Goal: Information Seeking & Learning: Learn about a topic

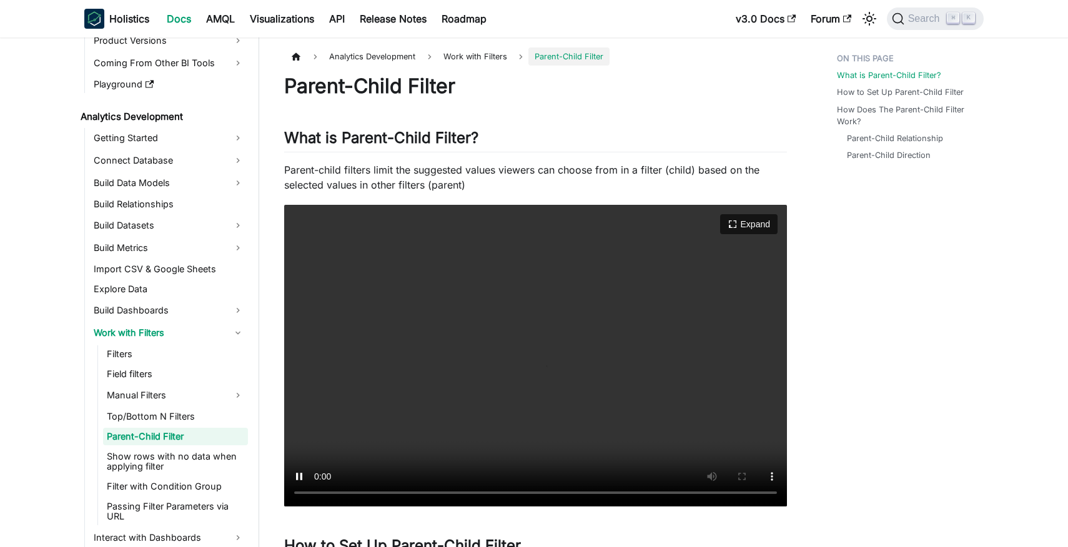
click at [668, 417] on video "Your browser does not support embedding video, but you can download it ." at bounding box center [535, 356] width 503 height 302
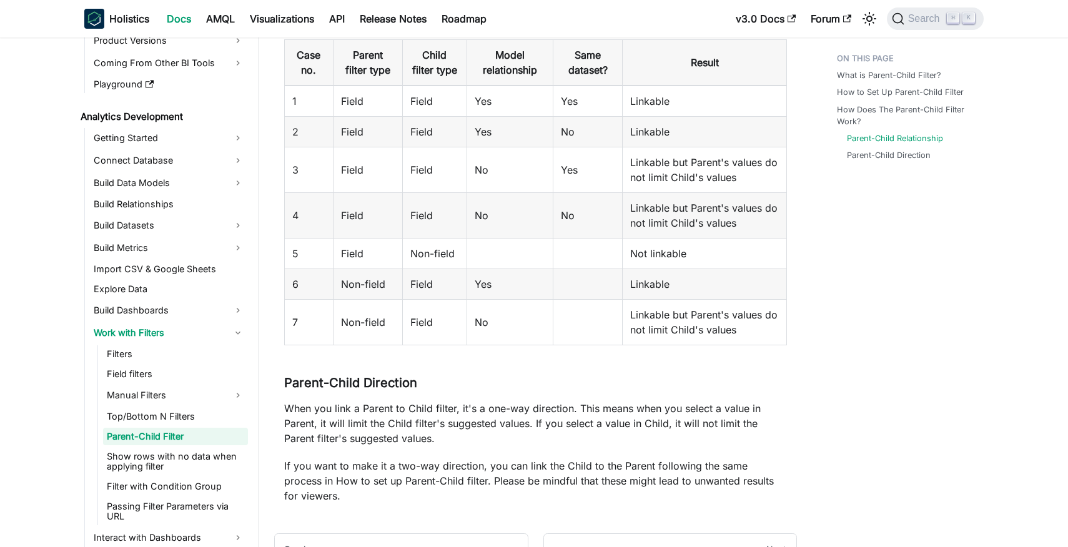
scroll to position [1753, 0]
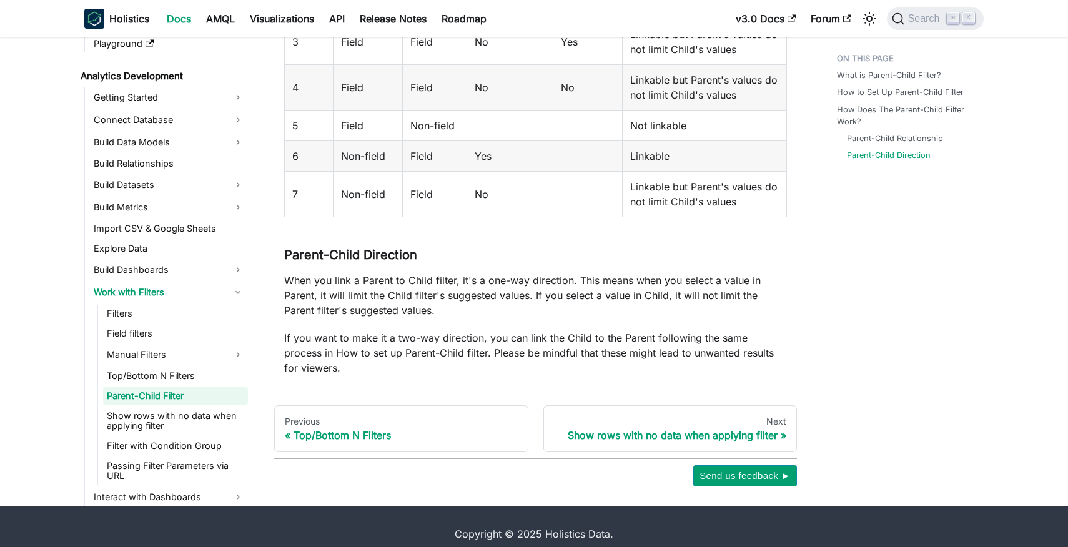
click at [409, 291] on p "When you link a Parent to Child filter, it's a one-way direction. This means wh…" at bounding box center [535, 295] width 503 height 45
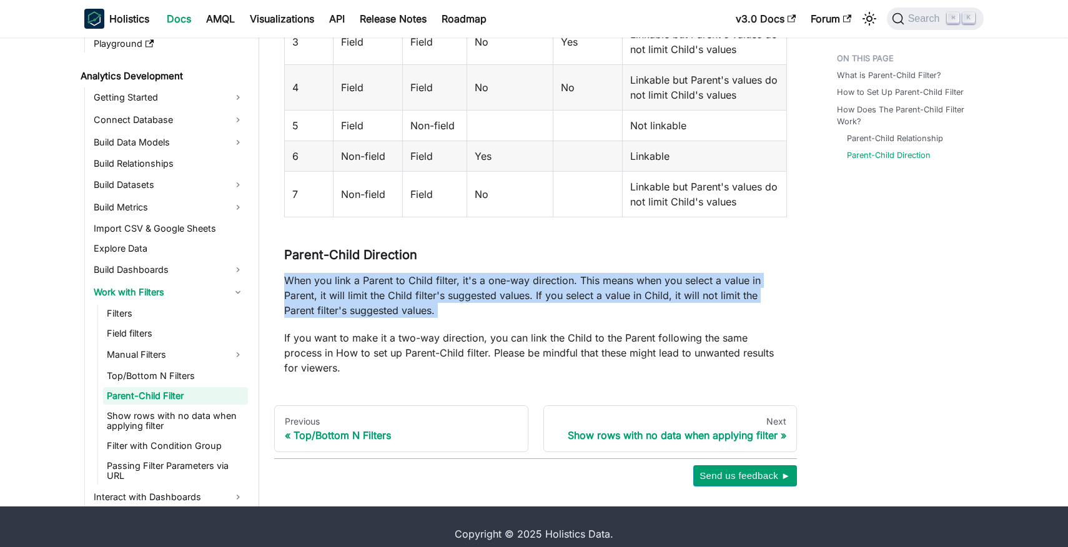
click at [409, 291] on p "When you link a Parent to Child filter, it's a one-way direction. This means wh…" at bounding box center [535, 295] width 503 height 45
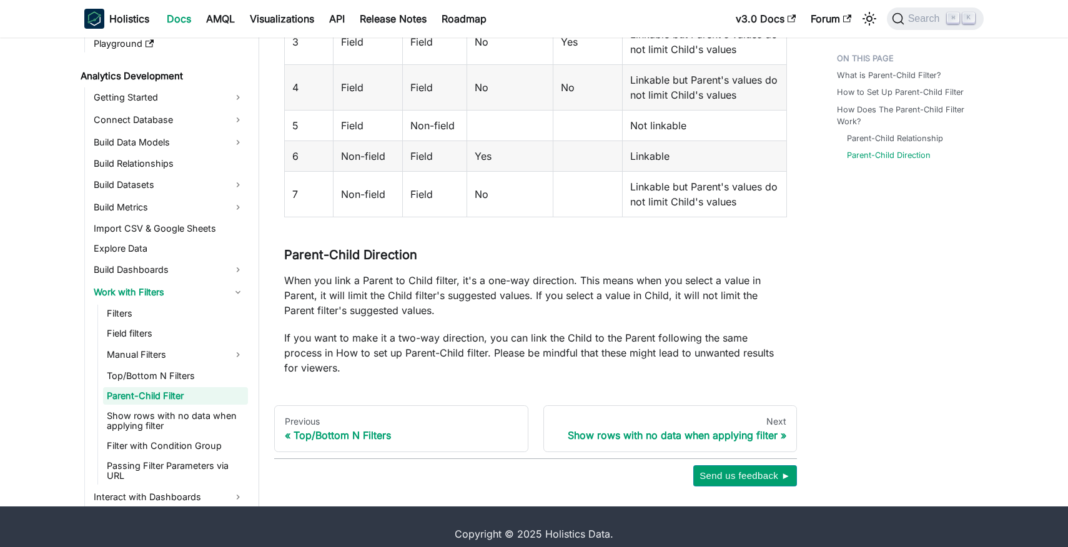
click at [439, 291] on p "When you link a Parent to Child filter, it's a one-way direction. This means wh…" at bounding box center [535, 295] width 503 height 45
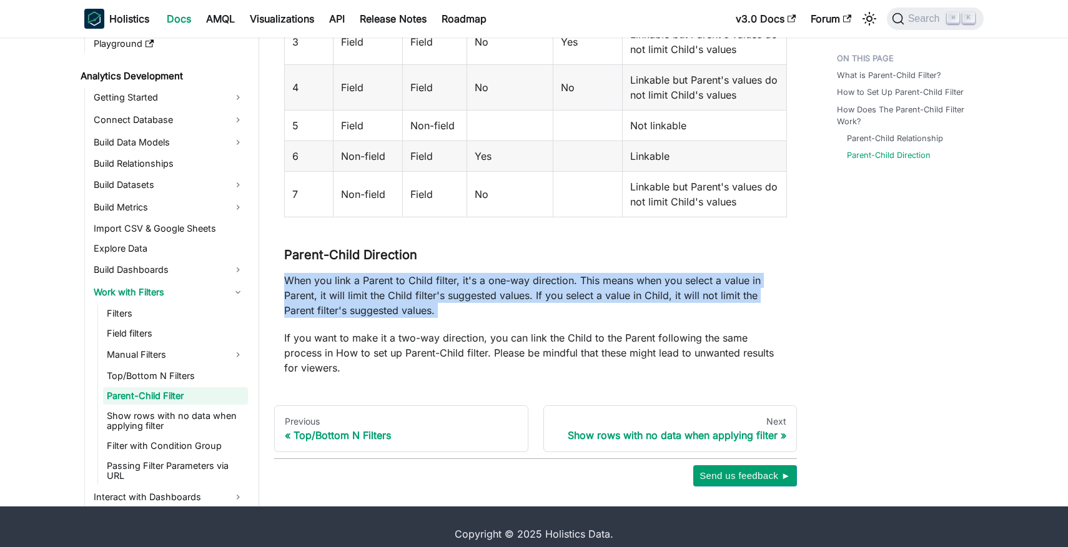
click at [439, 291] on p "When you link a Parent to Child filter, it's a one-way direction. This means wh…" at bounding box center [535, 295] width 503 height 45
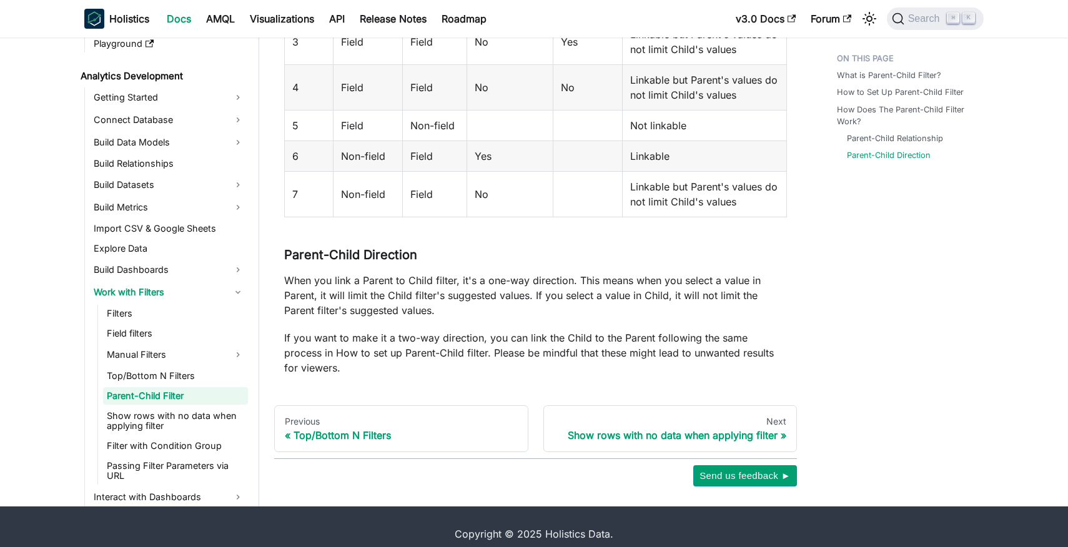
click at [445, 291] on p "When you link a Parent to Child filter, it's a one-way direction. This means wh…" at bounding box center [535, 295] width 503 height 45
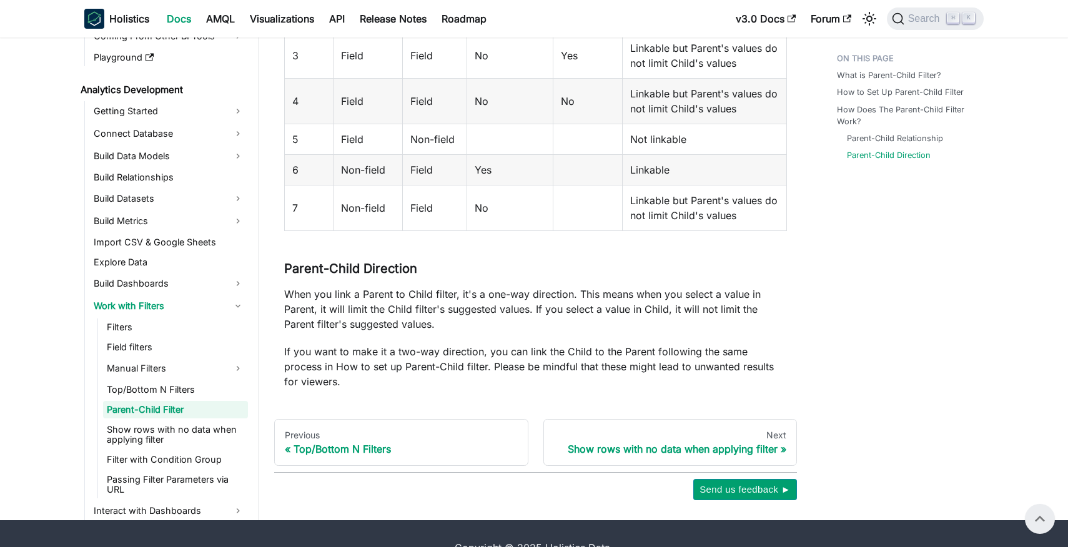
scroll to position [1738, 0]
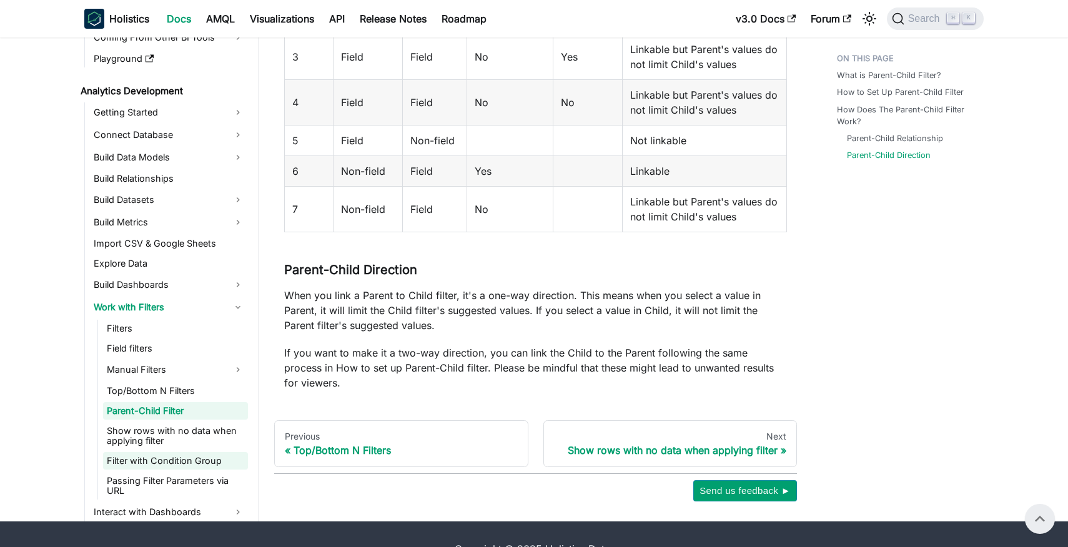
click at [233, 452] on link "Filter with Condition Group" at bounding box center [175, 460] width 145 height 17
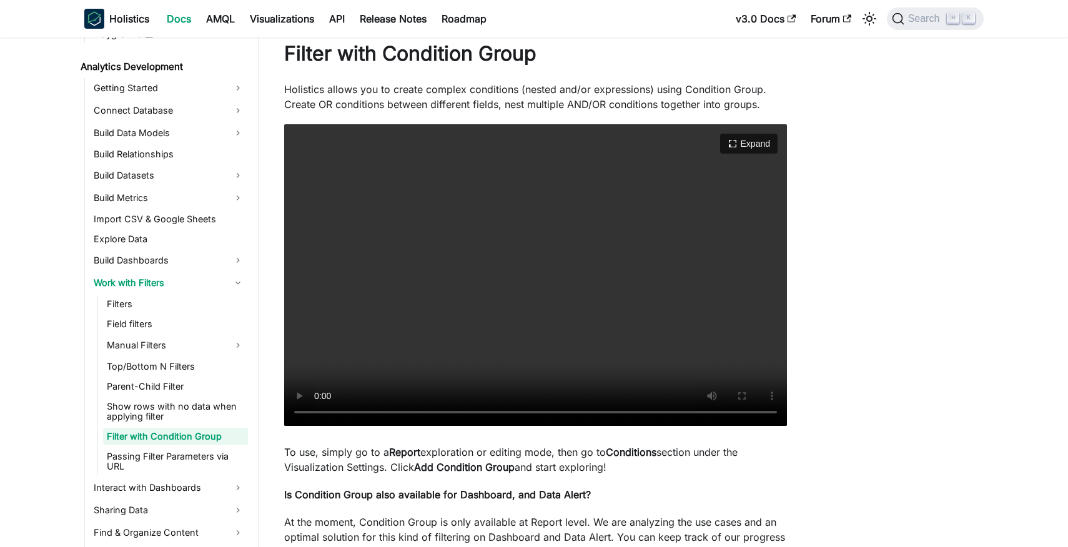
scroll to position [190, 0]
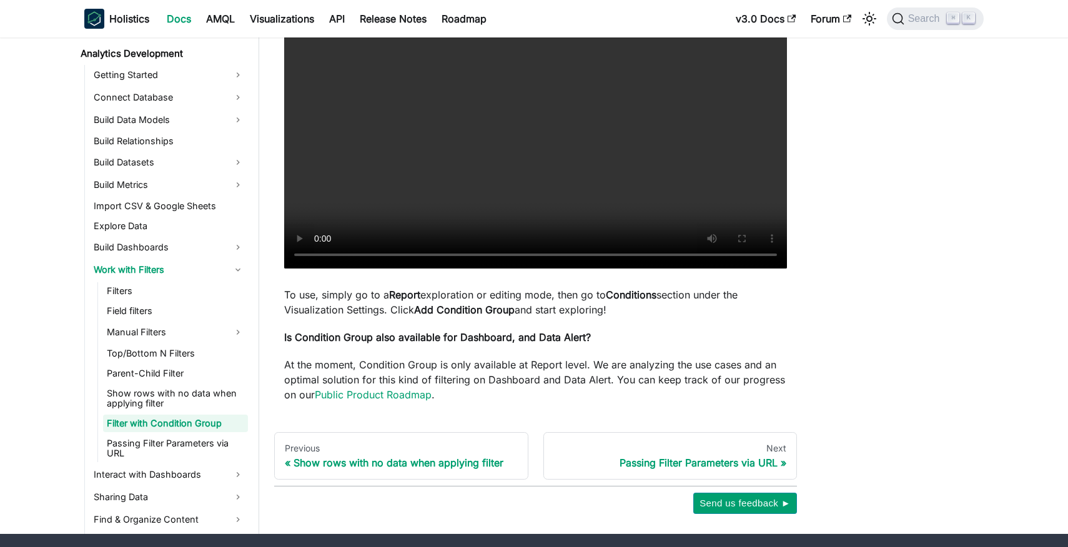
click at [529, 158] on video "Your browser does not support embedding video, but you can download it ." at bounding box center [535, 118] width 503 height 302
click at [459, 360] on p "At the moment, Condition Group is only available at Report level. We are analyz…" at bounding box center [535, 379] width 503 height 45
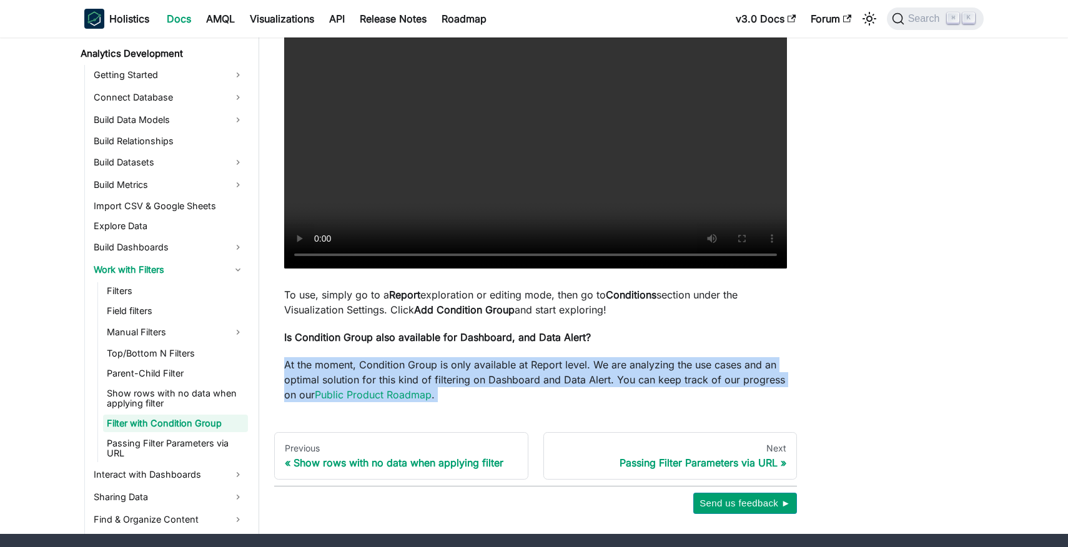
click at [459, 360] on p "At the moment, Condition Group is only available at Report level. We are analyz…" at bounding box center [535, 379] width 503 height 45
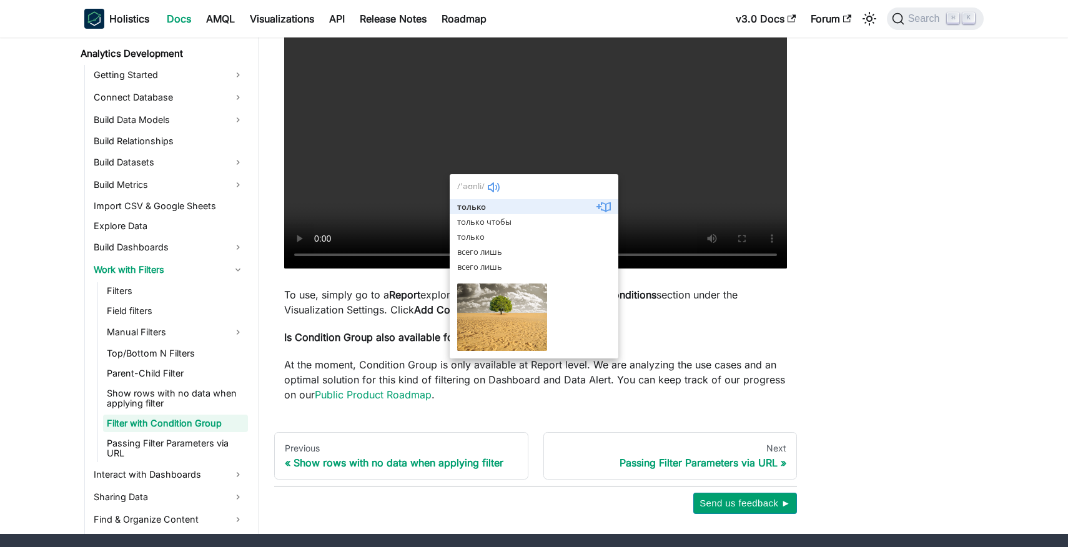
click at [448, 373] on p "At the moment, Condition Group is only available at Report level. We are analyz…" at bounding box center [535, 379] width 503 height 45
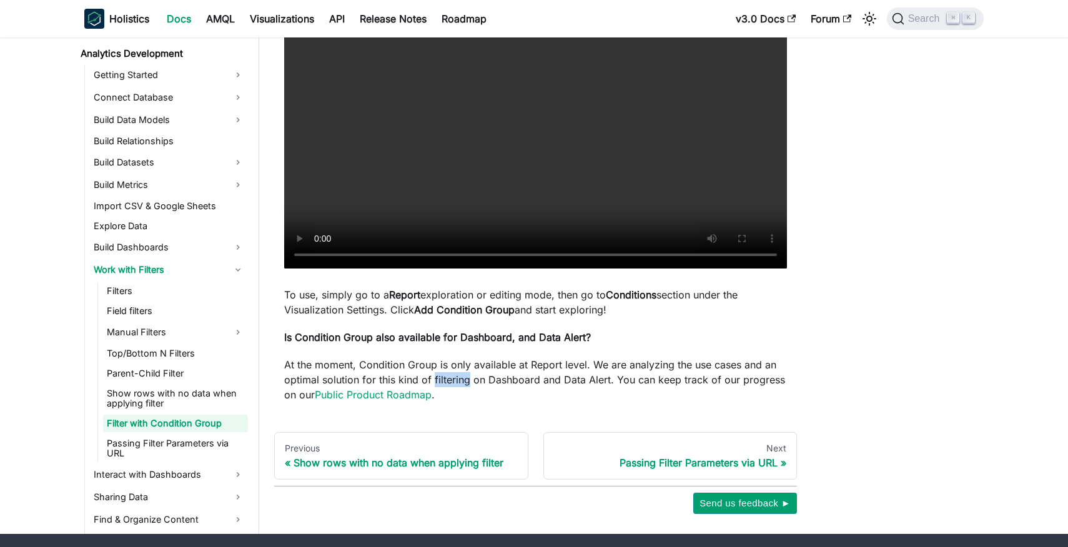
click at [448, 373] on p "At the moment, Condition Group is only available at Report level. We are analyz…" at bounding box center [535, 379] width 503 height 45
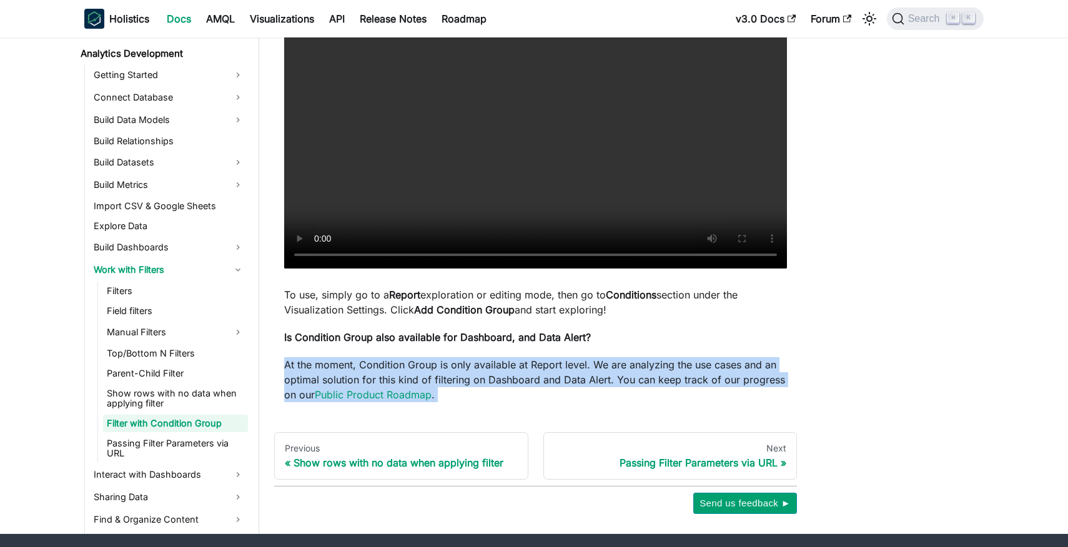
click at [448, 373] on p "At the moment, Condition Group is only available at Report level. We are analyz…" at bounding box center [535, 379] width 503 height 45
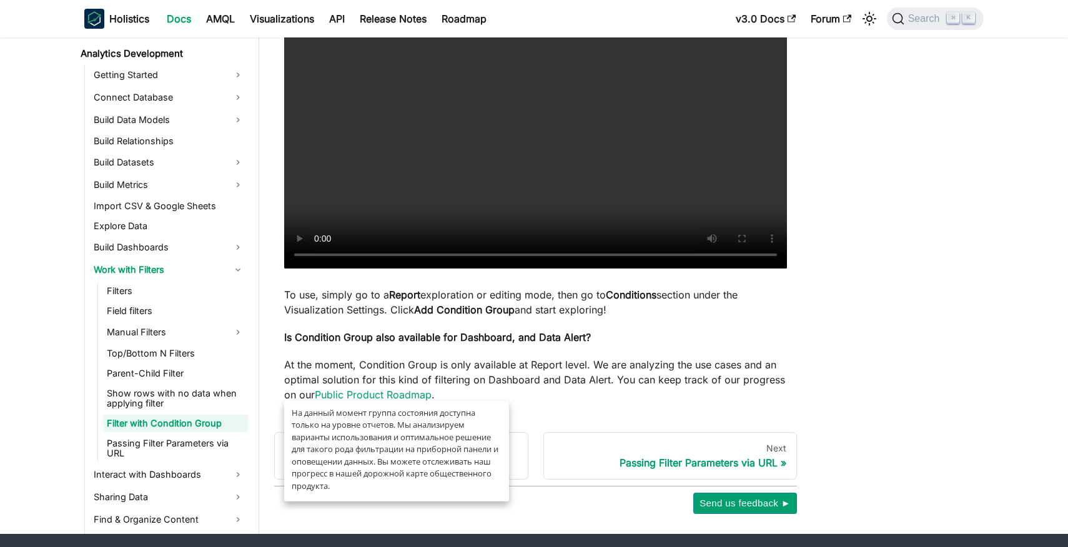
click at [429, 359] on p "At the moment, Condition Group is only available at Report level. We are analyz…" at bounding box center [535, 379] width 503 height 45
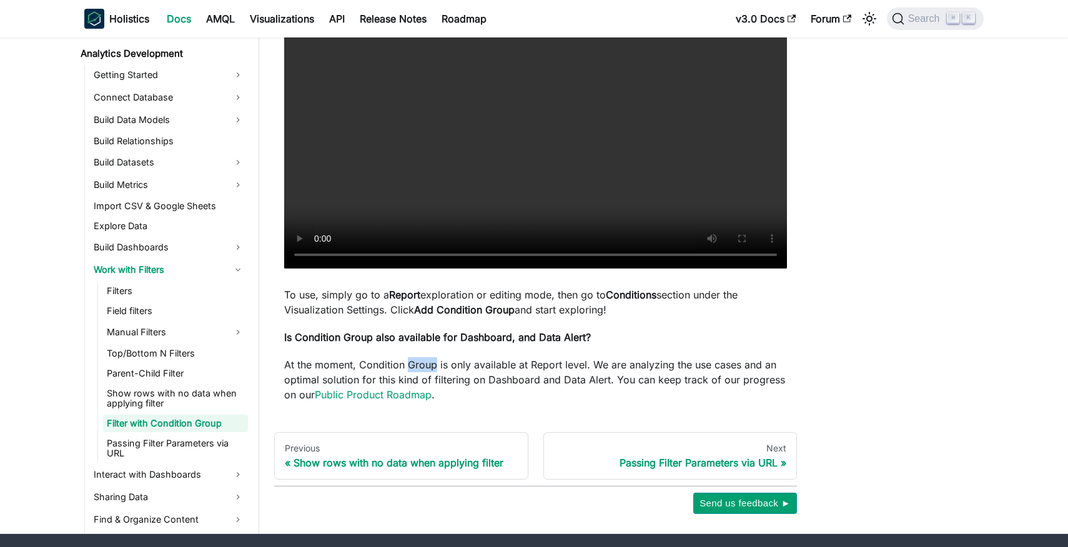
click at [429, 359] on p "At the moment, Condition Group is only available at Report level. We are analyz…" at bounding box center [535, 379] width 503 height 45
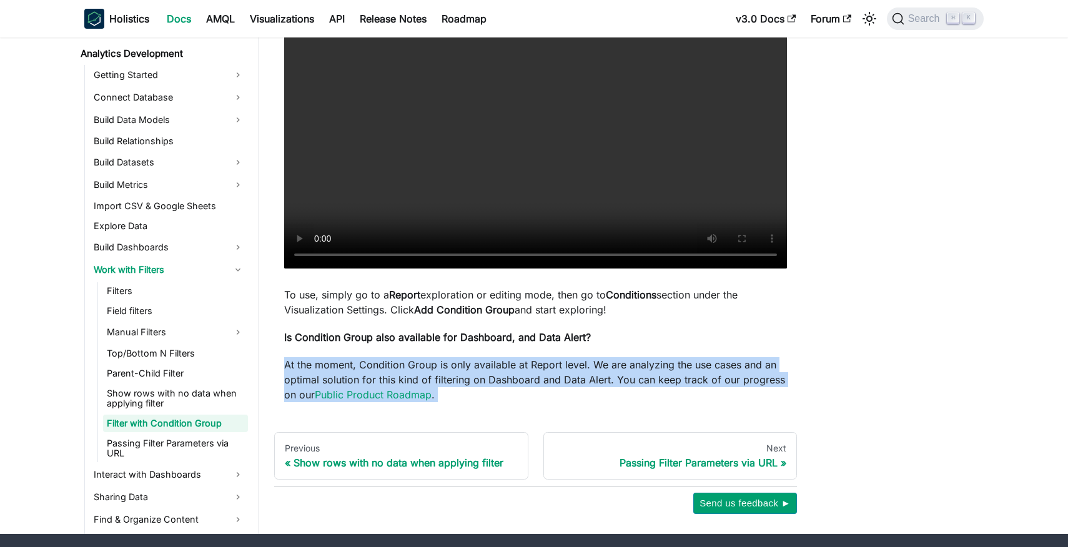
click at [429, 359] on p "At the moment, Condition Group is only available at Report level. We are analyz…" at bounding box center [535, 379] width 503 height 45
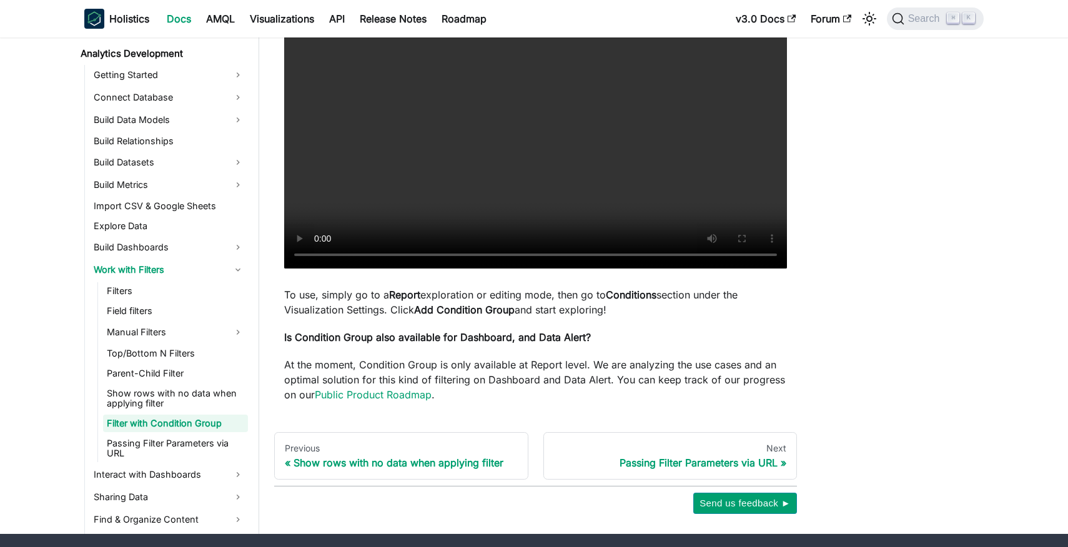
click at [450, 359] on p "At the moment, Condition Group is only available at Report level. We are analyz…" at bounding box center [535, 379] width 503 height 45
click at [179, 440] on link "Passing Filter Parameters via URL" at bounding box center [175, 448] width 145 height 27
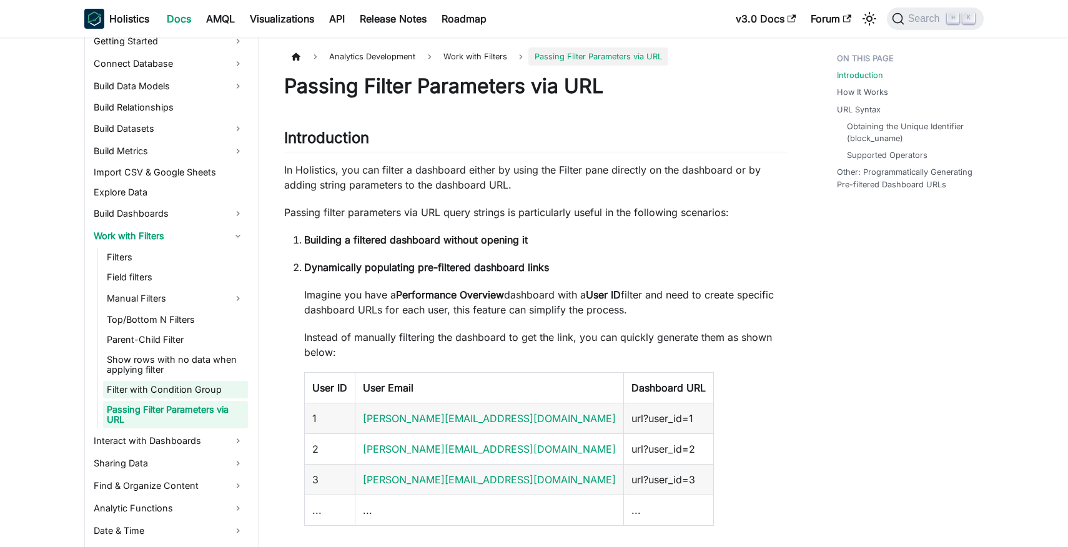
scroll to position [236, 0]
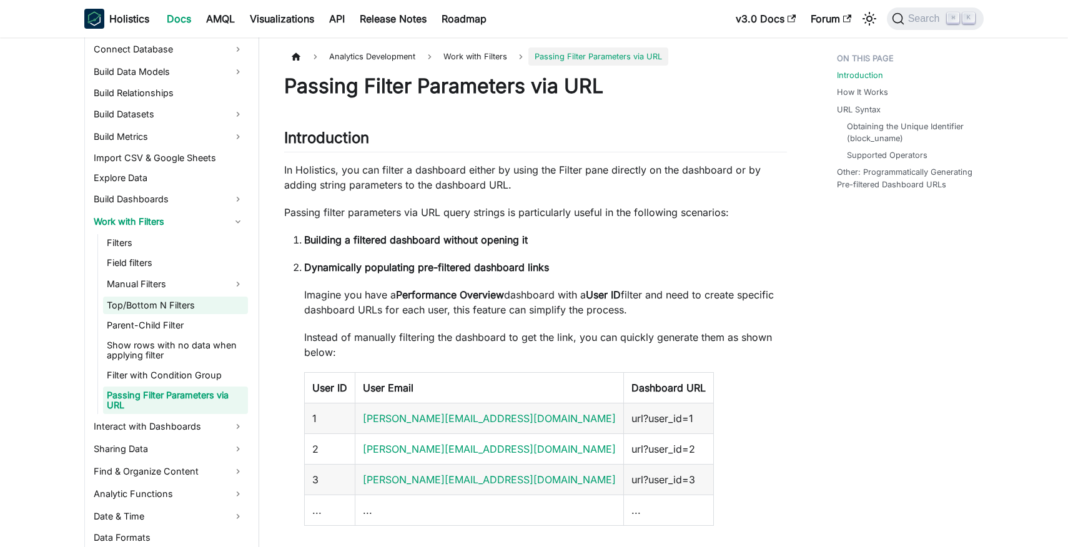
click at [186, 312] on link "Top/Bottom N Filters" at bounding box center [175, 305] width 145 height 17
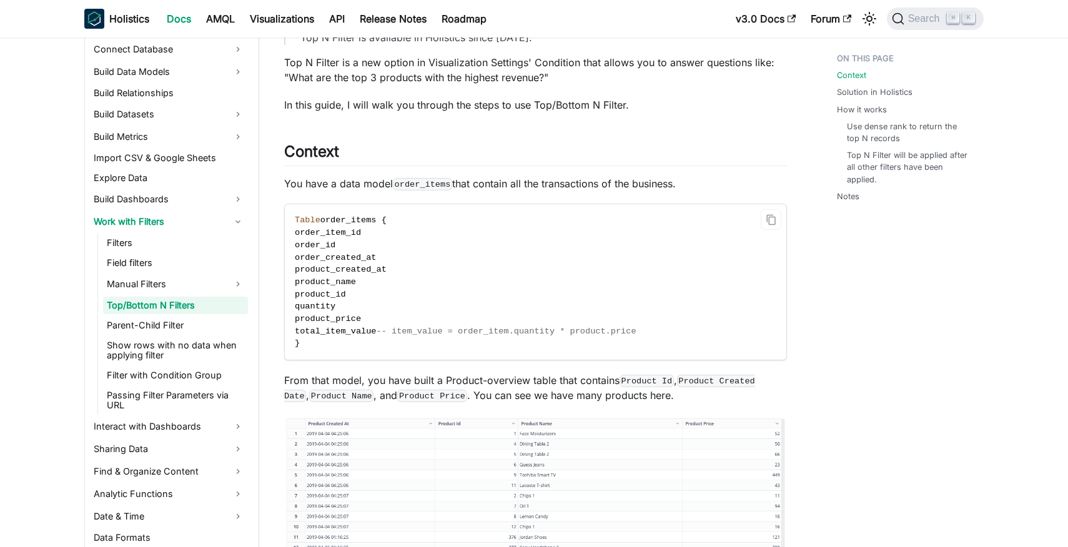
scroll to position [206, 0]
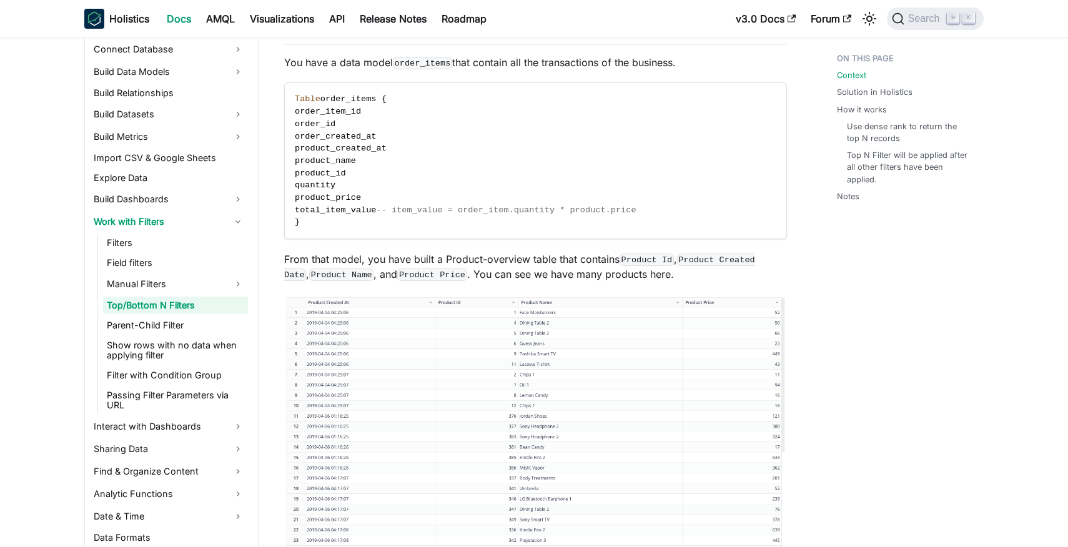
click at [475, 270] on p "From that model, you have built a Product-overview table that contains Product …" at bounding box center [535, 267] width 503 height 30
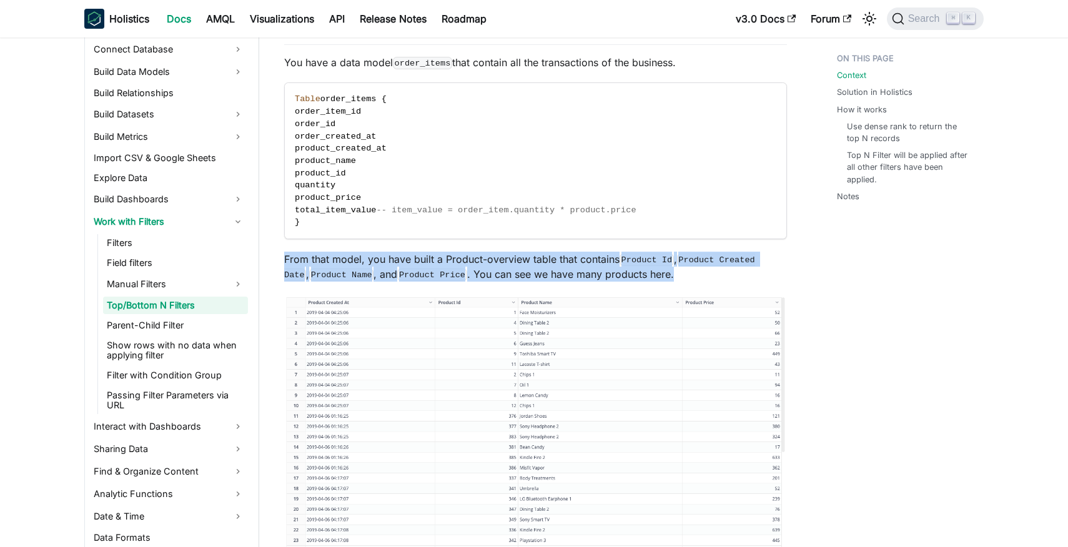
click at [475, 270] on p "From that model, you have built a Product-overview table that contains Product …" at bounding box center [535, 267] width 503 height 30
click at [497, 264] on p "From that model, you have built a Product-overview table that contains Product …" at bounding box center [535, 267] width 503 height 30
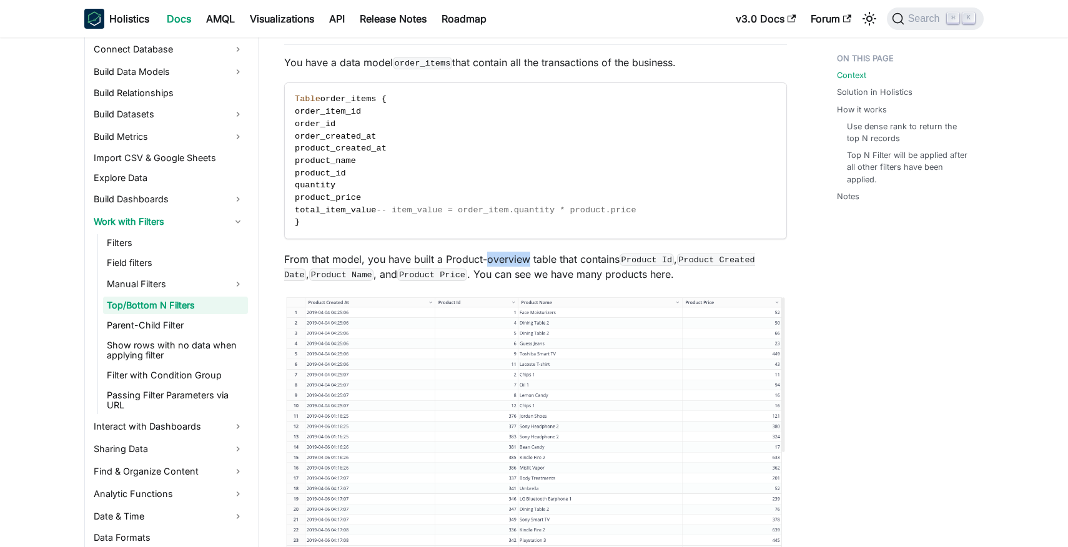
click at [497, 264] on p "From that model, you have built a Product-overview table that contains Product …" at bounding box center [535, 267] width 503 height 30
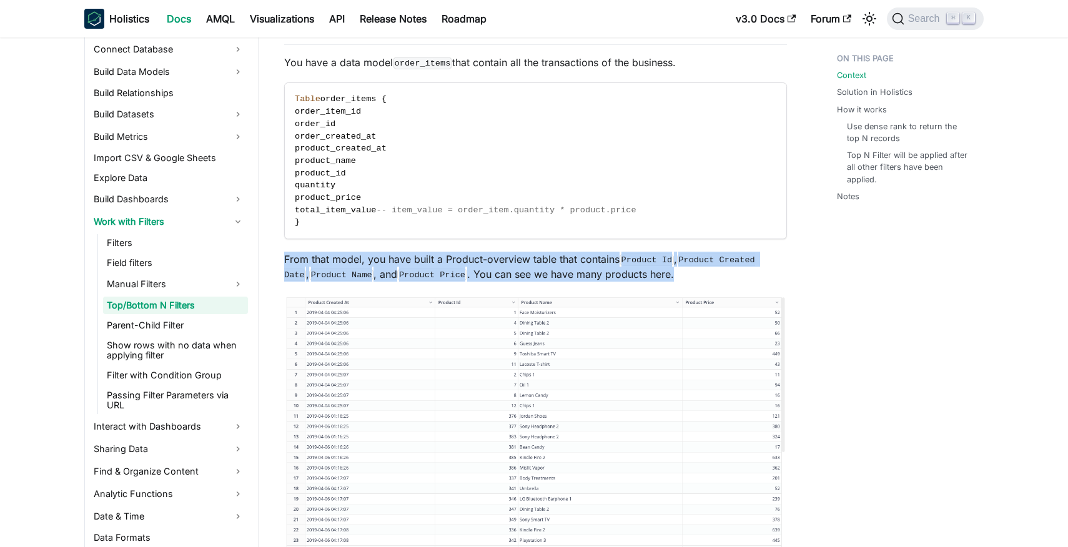
click at [497, 264] on p "From that model, you have built a Product-overview table that contains Product …" at bounding box center [535, 267] width 503 height 30
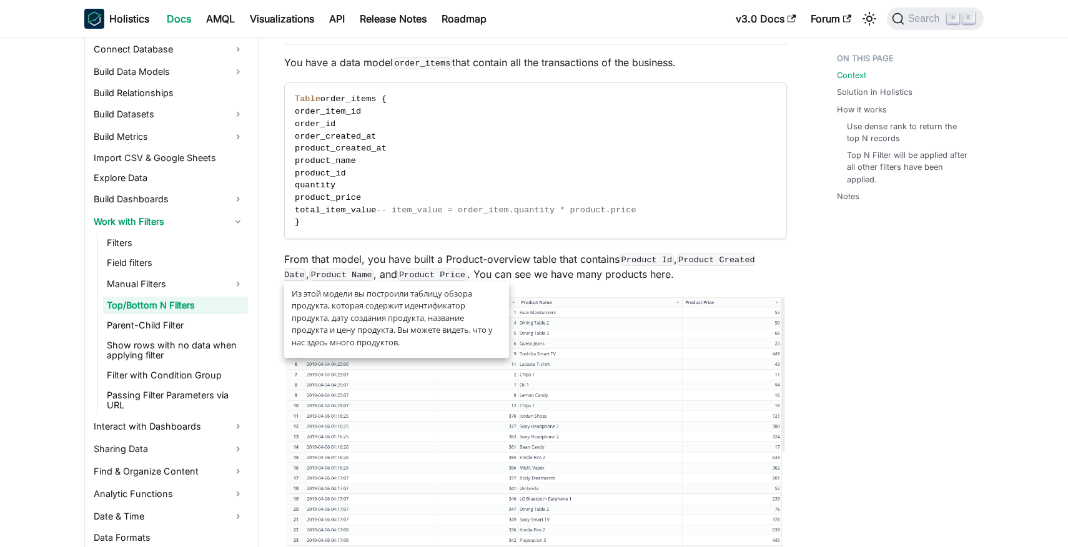
click at [484, 259] on p "From that model, you have built a Product-overview table that contains Product …" at bounding box center [535, 267] width 503 height 30
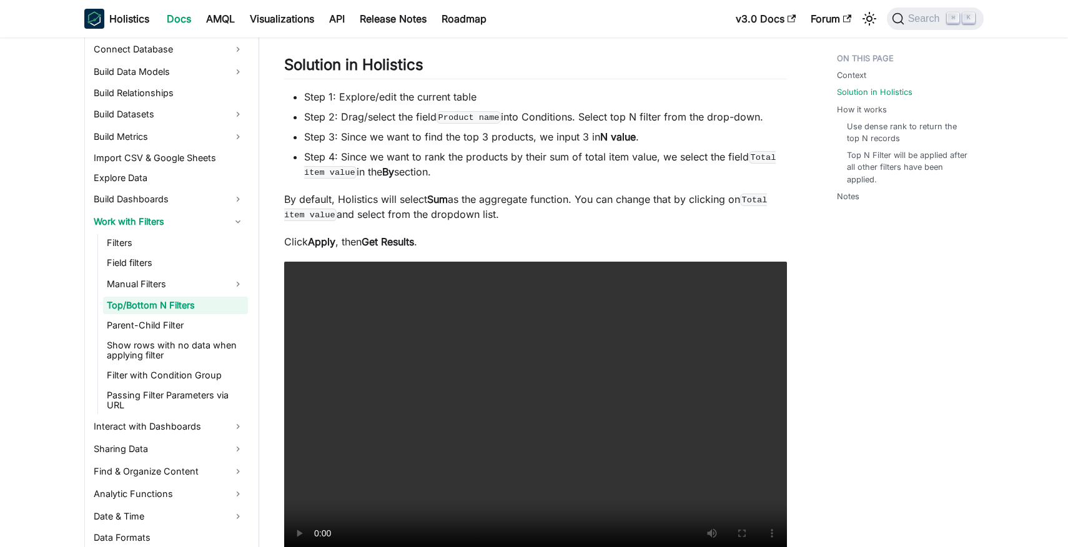
scroll to position [1195, 0]
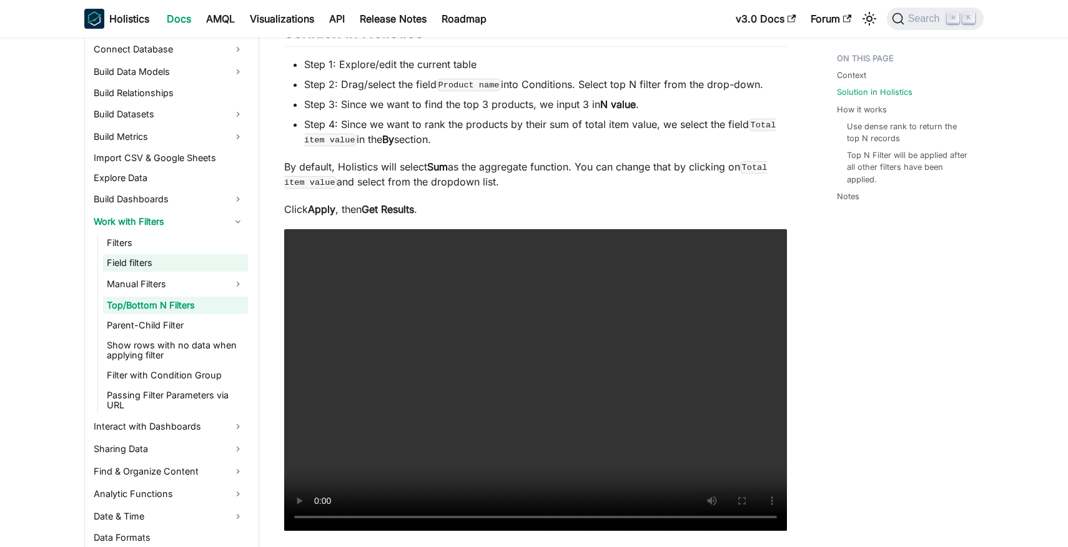
click at [187, 257] on link "Field filters" at bounding box center [175, 262] width 145 height 17
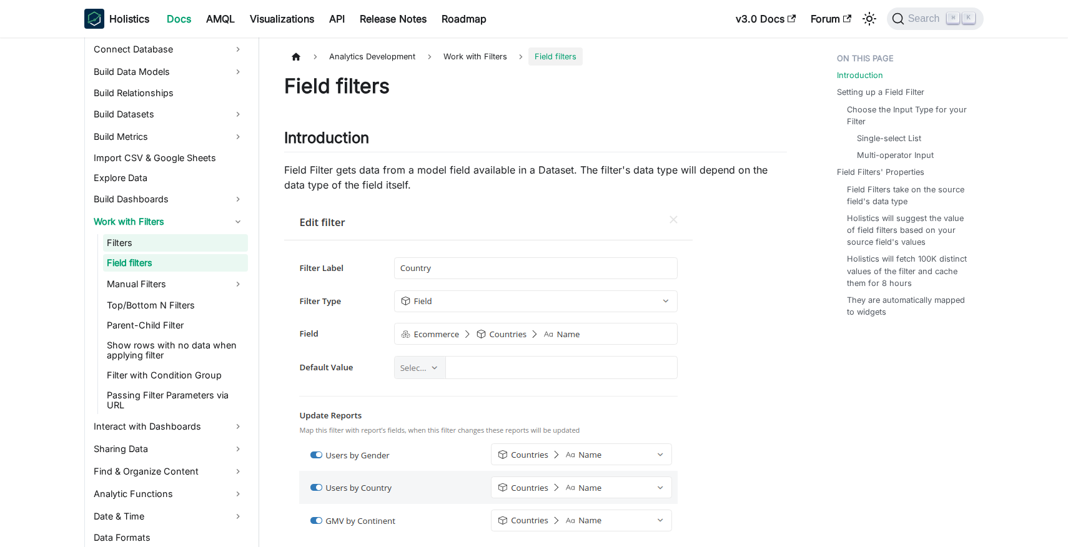
click at [203, 250] on link "Filters" at bounding box center [175, 242] width 145 height 17
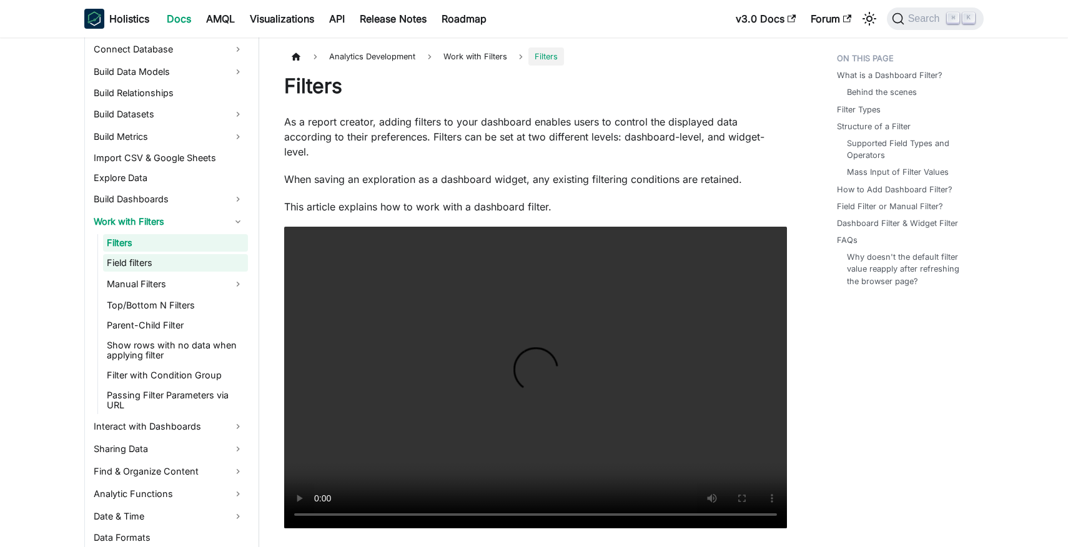
drag, startPoint x: 172, startPoint y: 264, endPoint x: 207, endPoint y: 269, distance: 34.6
click at [172, 264] on link "Field filters" at bounding box center [175, 262] width 145 height 17
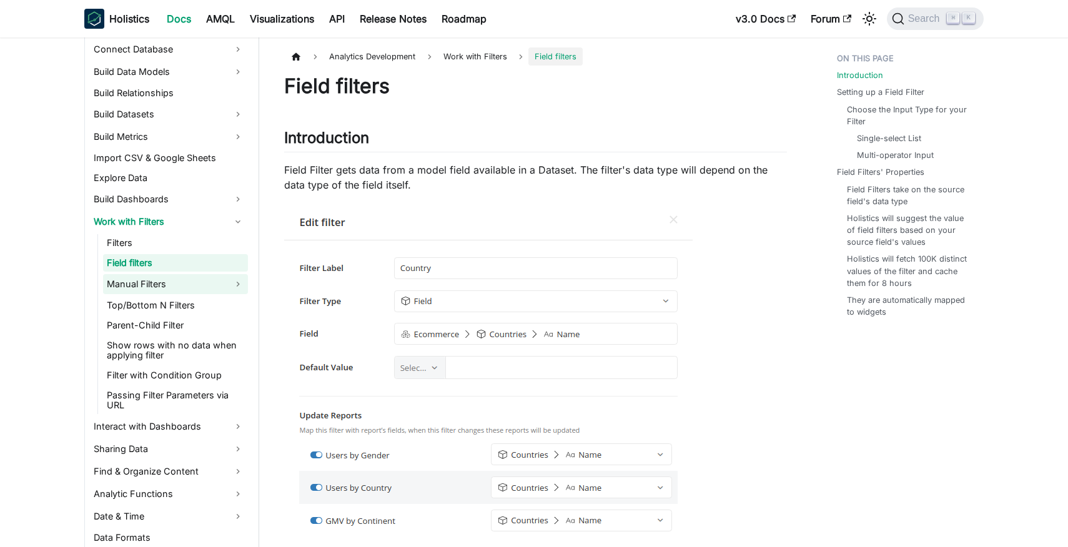
click at [199, 286] on link "Manual Filters" at bounding box center [175, 284] width 145 height 20
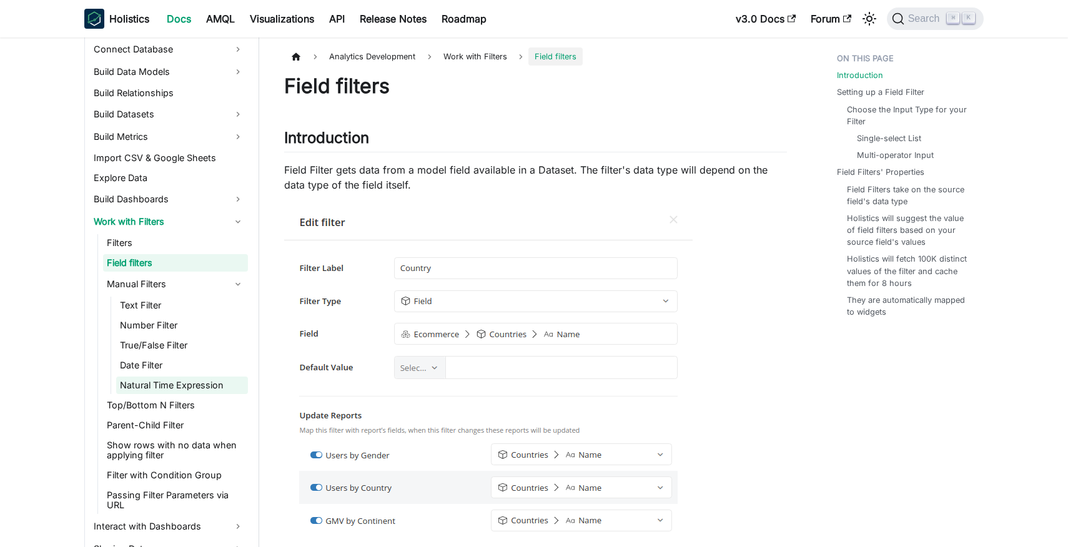
click at [182, 394] on link "Natural Time Expression" at bounding box center [182, 385] width 132 height 17
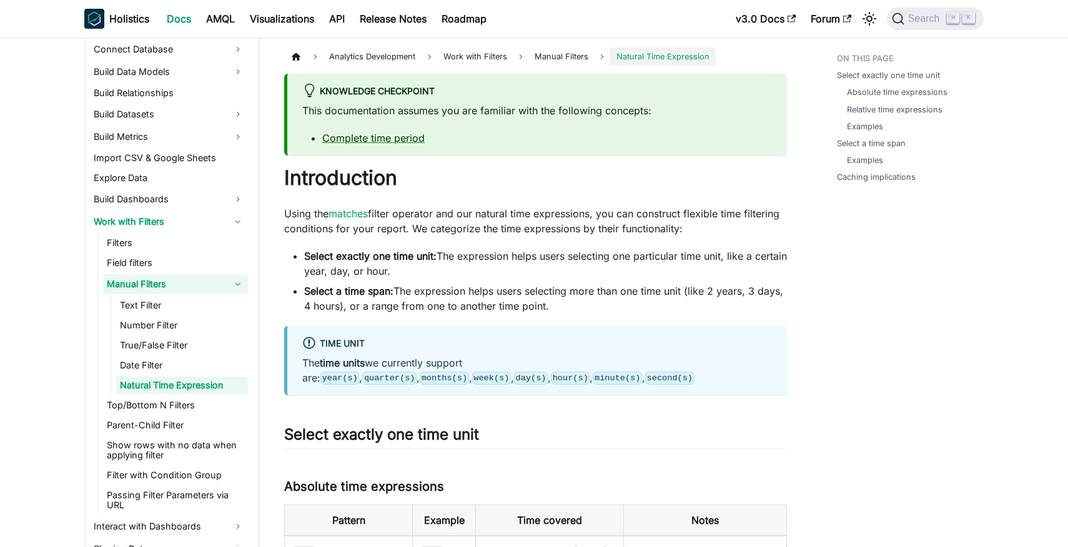
click at [184, 294] on li "Manual Filters Text Filter Number Filter True/False Filter Date Filter Natural …" at bounding box center [175, 334] width 145 height 120
click at [191, 259] on link "Field filters" at bounding box center [175, 262] width 145 height 17
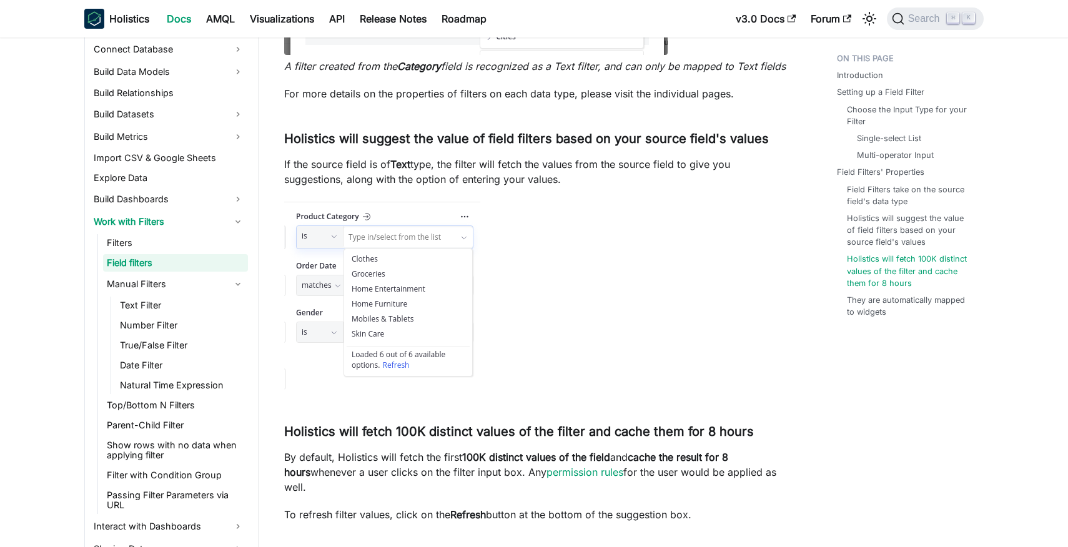
scroll to position [3903, 0]
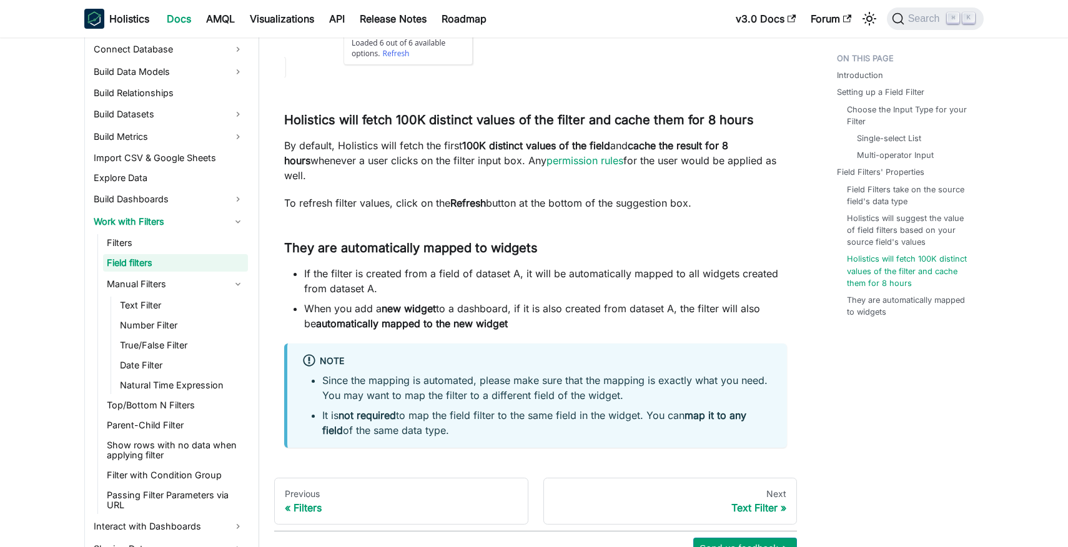
click at [396, 274] on li "If the filter is created from a field of dataset A, it will be automatically ma…" at bounding box center [545, 281] width 483 height 30
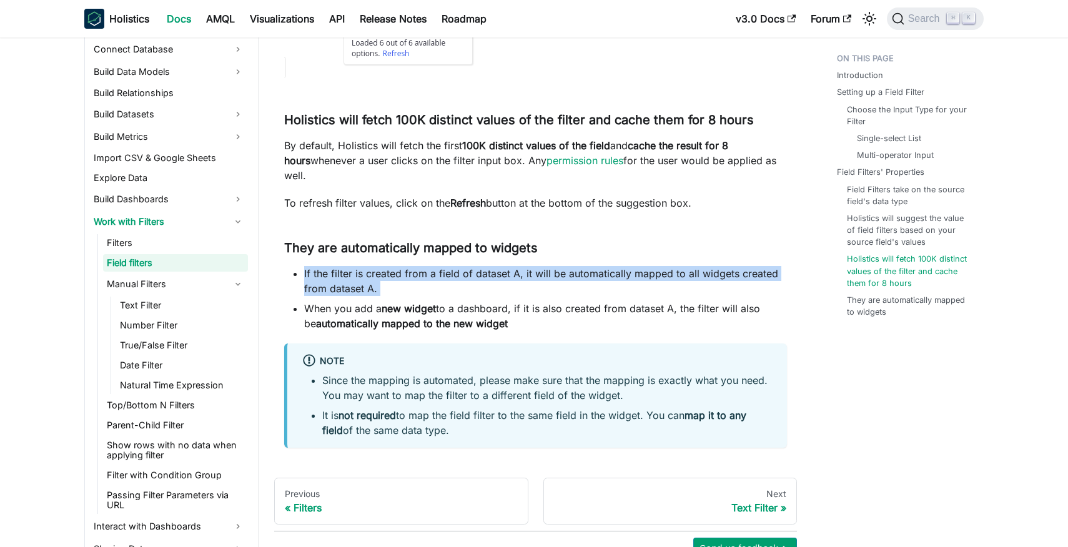
click at [396, 274] on li "If the filter is created from a field of dataset A, it will be automatically ma…" at bounding box center [545, 281] width 483 height 30
click at [400, 274] on li "If the filter is created from a field of dataset A, it will be automatically ma…" at bounding box center [545, 281] width 483 height 30
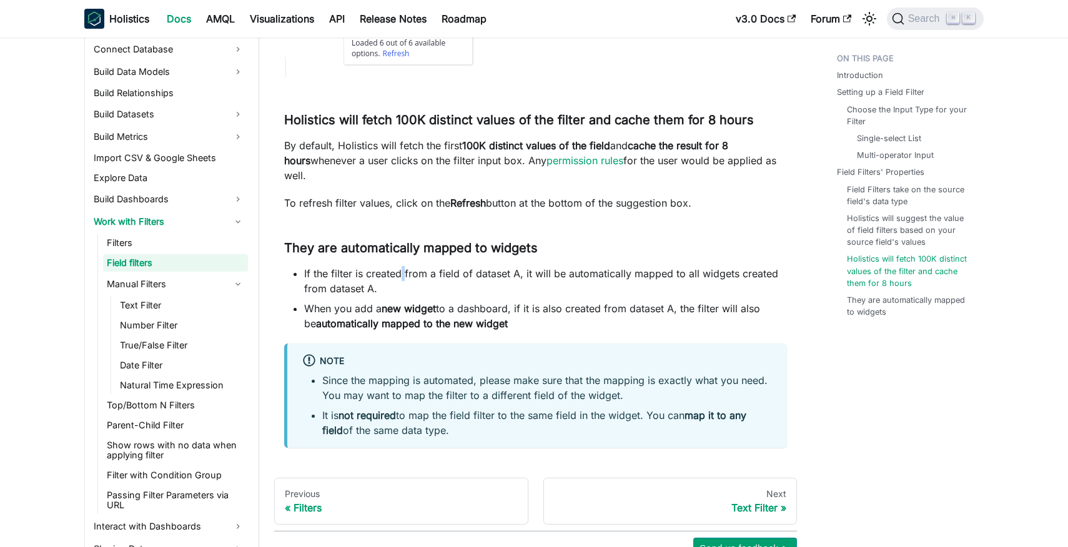
click at [400, 274] on li "If the filter is created from a field of dataset A, it will be automatically ma…" at bounding box center [545, 281] width 483 height 30
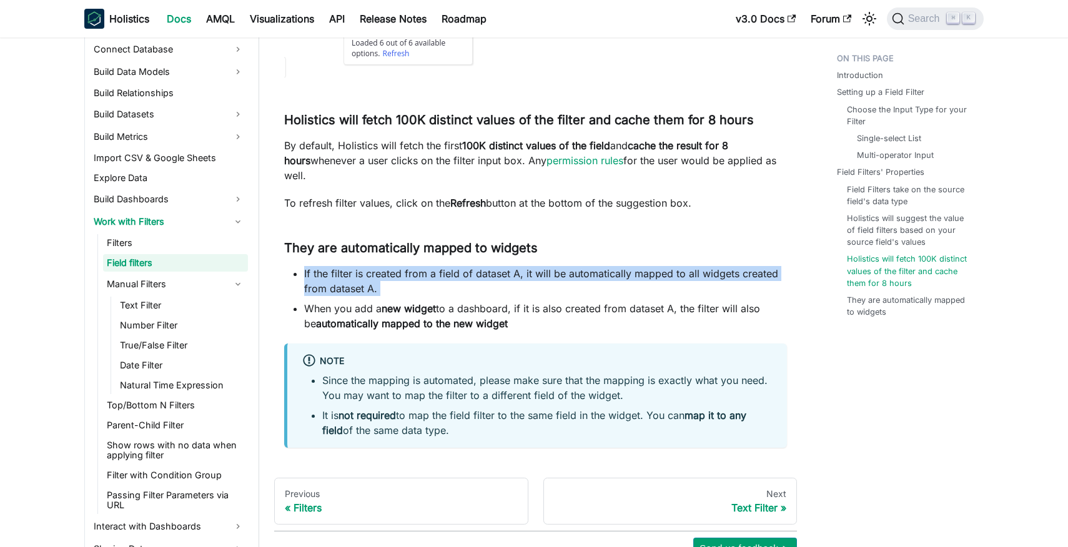
click at [400, 274] on li "If the filter is created from a field of dataset A, it will be automatically ma…" at bounding box center [545, 281] width 483 height 30
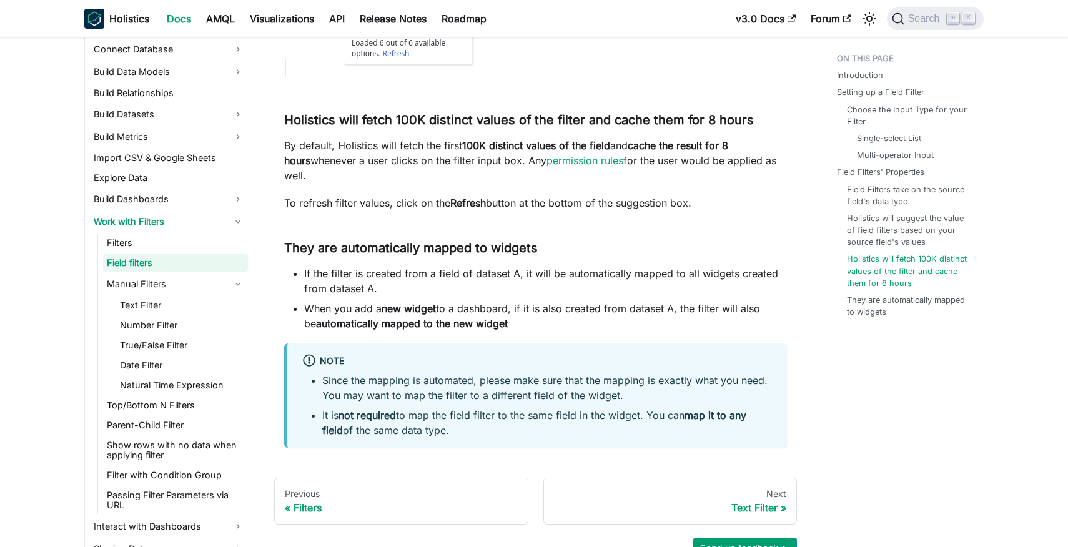
click at [432, 159] on p "By default, Holistics will fetch the first 100K distinct values of the field an…" at bounding box center [535, 160] width 503 height 45
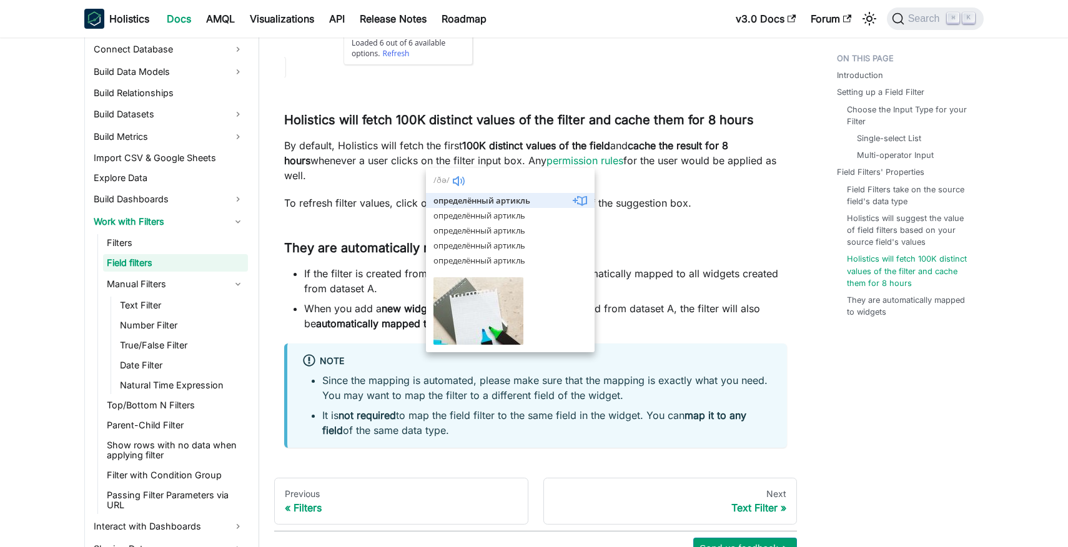
click at [410, 163] on p "By default, Holistics will fetch the first 100K distinct values of the field an…" at bounding box center [535, 160] width 503 height 45
